Goal: Book appointment/travel/reservation

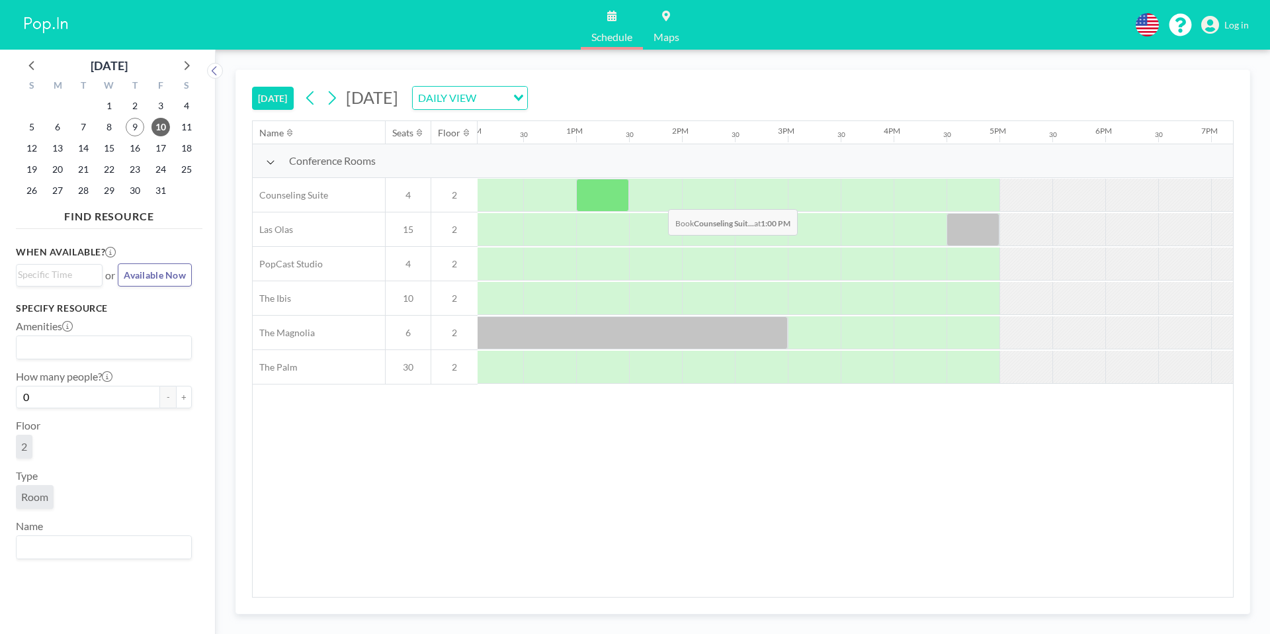
scroll to position [0, 1290]
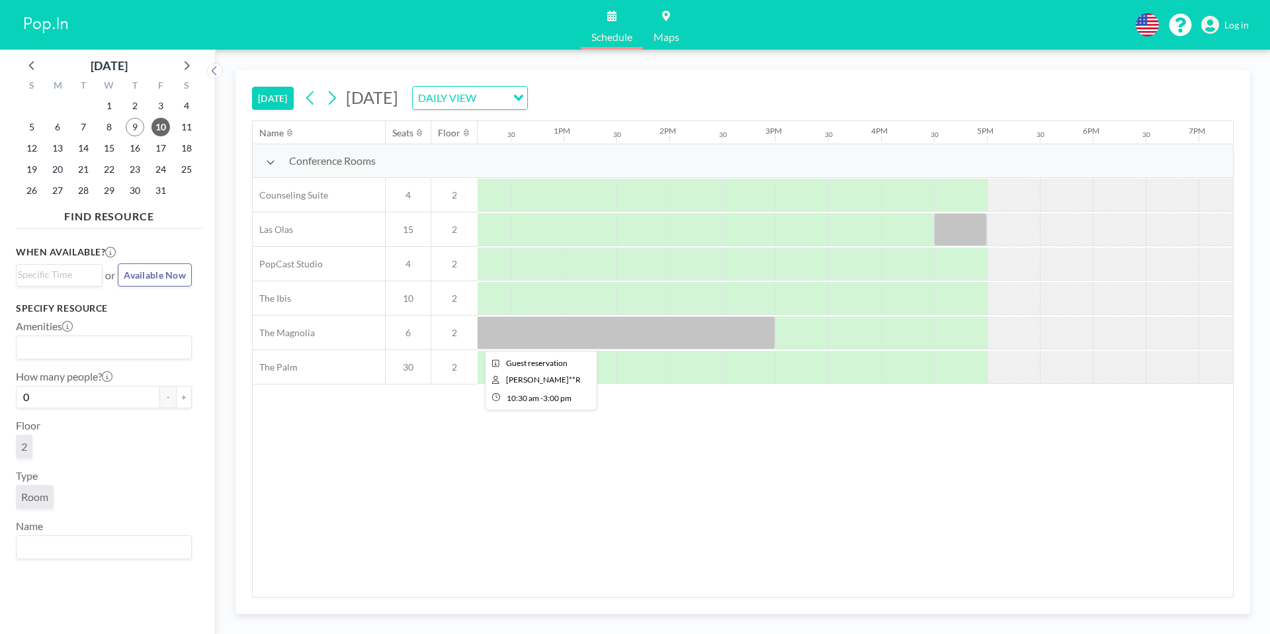
click at [614, 334] on div at bounding box center [537, 332] width 476 height 33
click at [538, 338] on div at bounding box center [537, 332] width 476 height 33
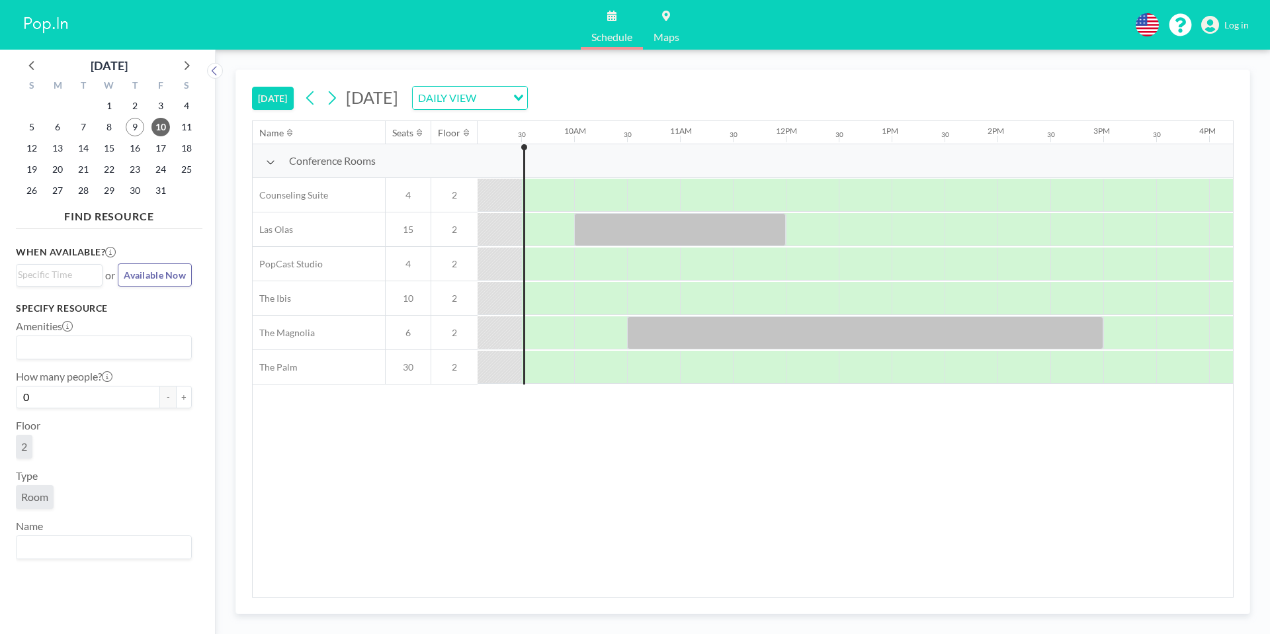
scroll to position [0, 955]
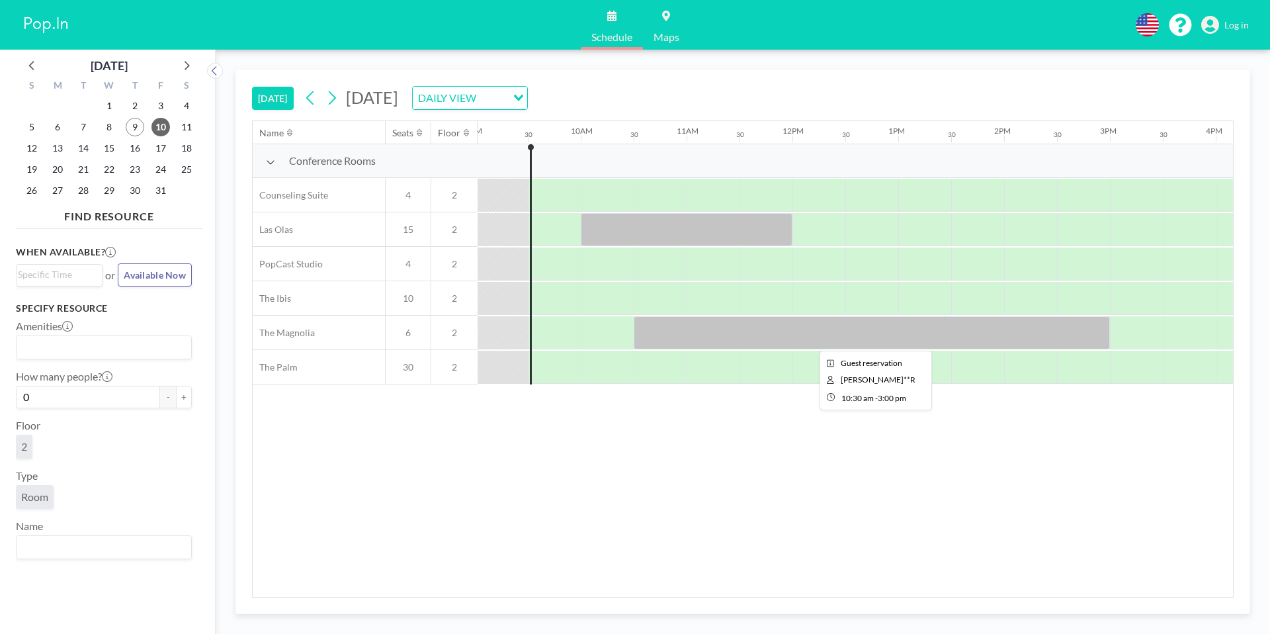
click at [724, 337] on div at bounding box center [872, 332] width 476 height 33
click at [759, 327] on div at bounding box center [872, 332] width 476 height 33
click at [800, 342] on div at bounding box center [872, 332] width 476 height 33
click at [822, 325] on div at bounding box center [872, 332] width 476 height 33
click at [825, 331] on div at bounding box center [872, 332] width 476 height 33
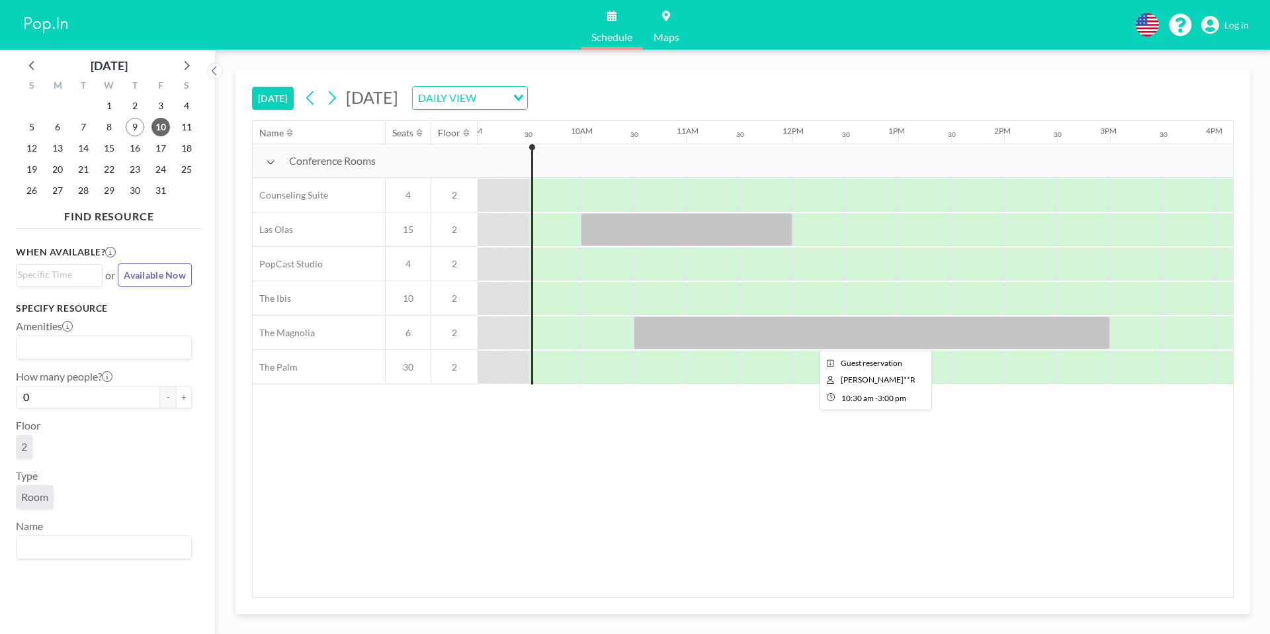
click at [825, 331] on div at bounding box center [872, 332] width 476 height 33
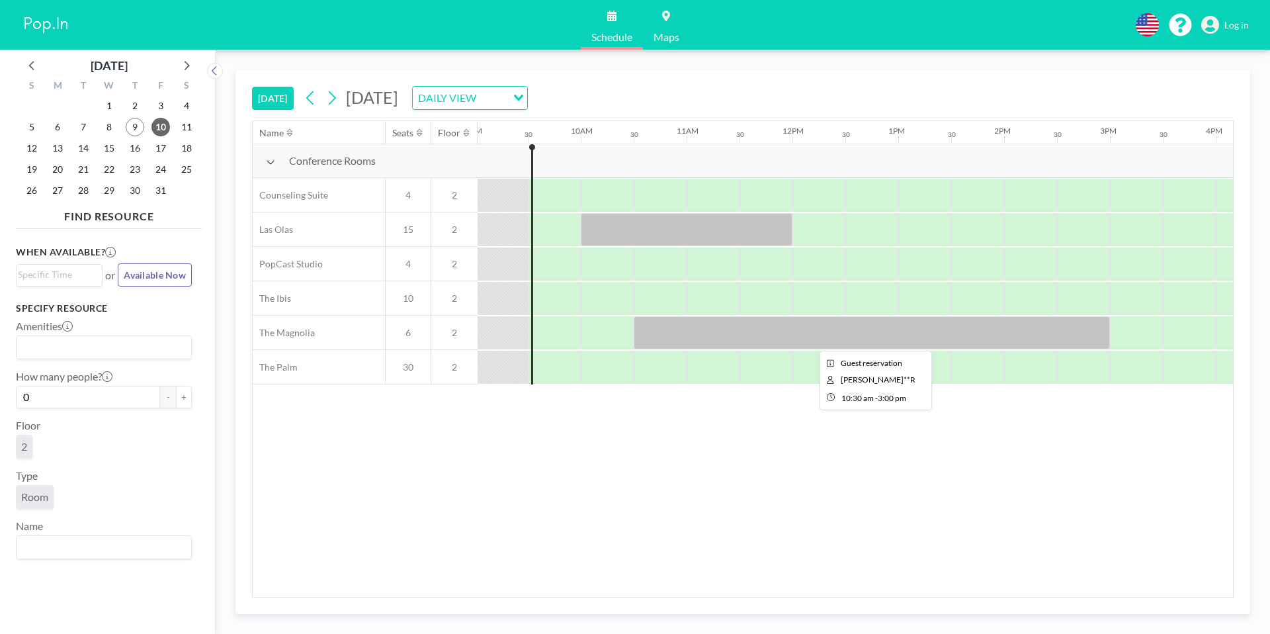
click at [886, 334] on div at bounding box center [872, 332] width 476 height 33
